Goal: Check status

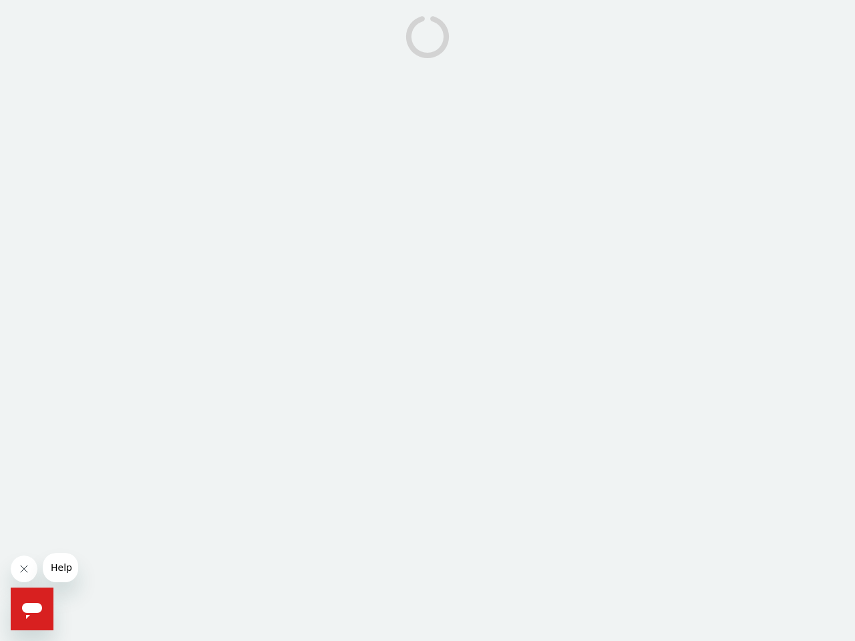
click at [24, 569] on icon "Close message from company" at bounding box center [24, 569] width 7 height 7
click at [32, 609] on icon "Open messaging window" at bounding box center [32, 611] width 20 height 16
